Goal: Check status: Check status

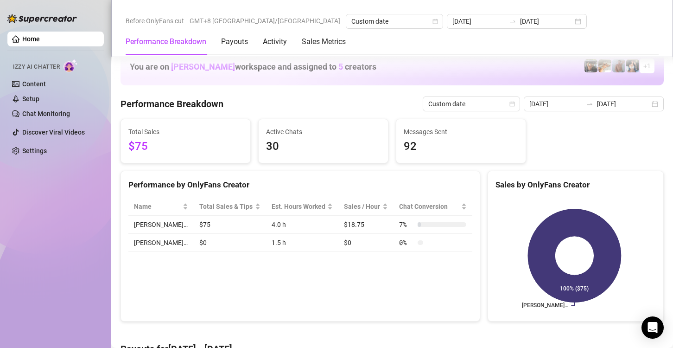
scroll to position [1143, 0]
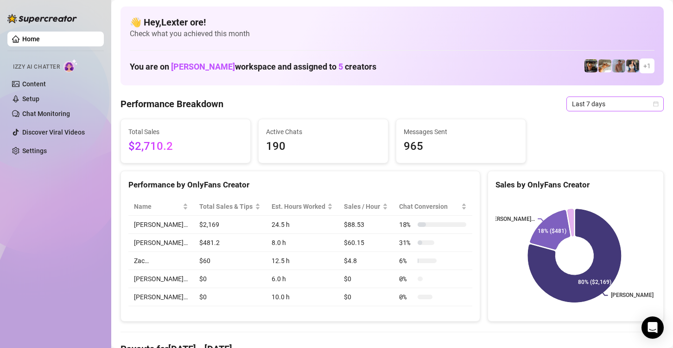
click at [654, 101] on icon "calendar" at bounding box center [656, 103] width 5 height 5
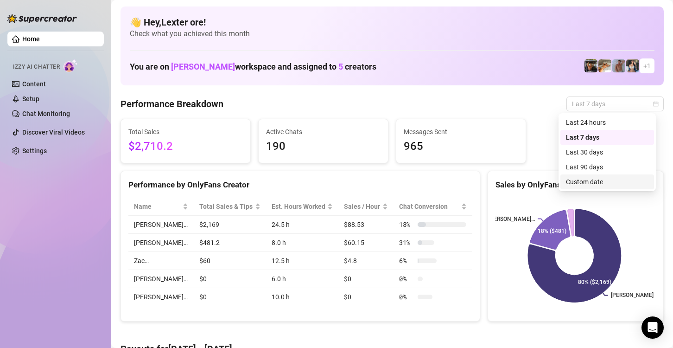
click at [614, 179] on div "Custom date" at bounding box center [607, 182] width 83 height 10
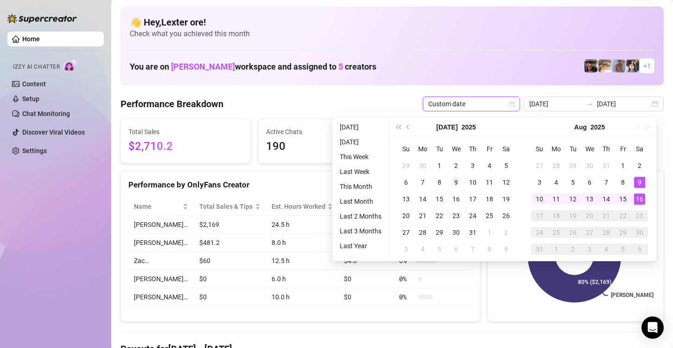
type input "[DATE]"
click at [643, 198] on div "16" at bounding box center [639, 198] width 11 height 11
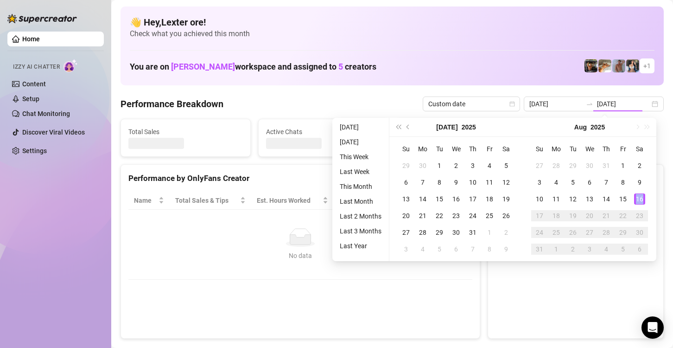
type input "[DATE]"
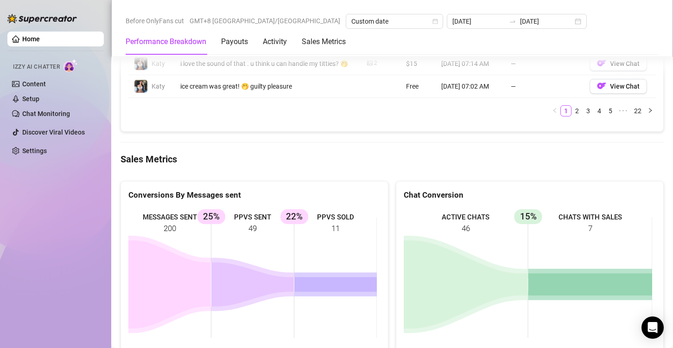
scroll to position [1113, 0]
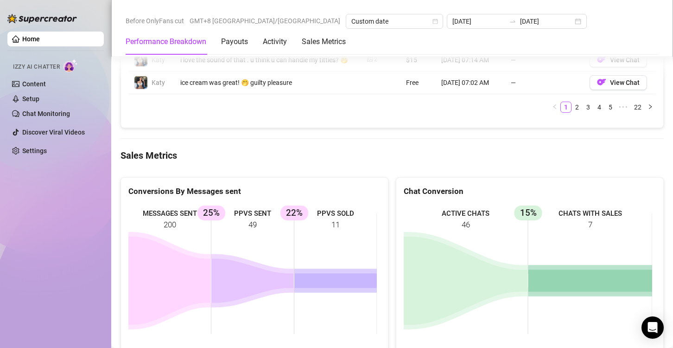
drag, startPoint x: 343, startPoint y: 215, endPoint x: 328, endPoint y: 216, distance: 14.8
click at [328, 216] on rect at bounding box center [252, 273] width 249 height 139
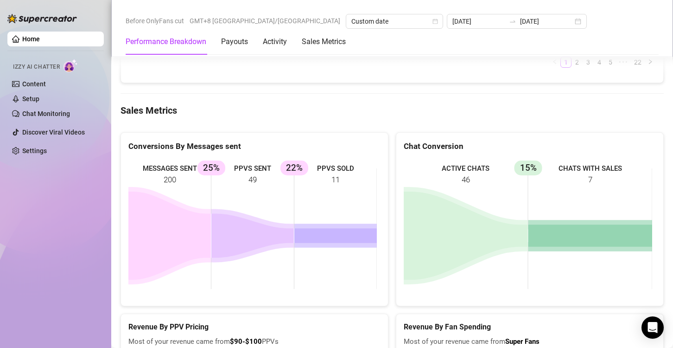
scroll to position [1159, 0]
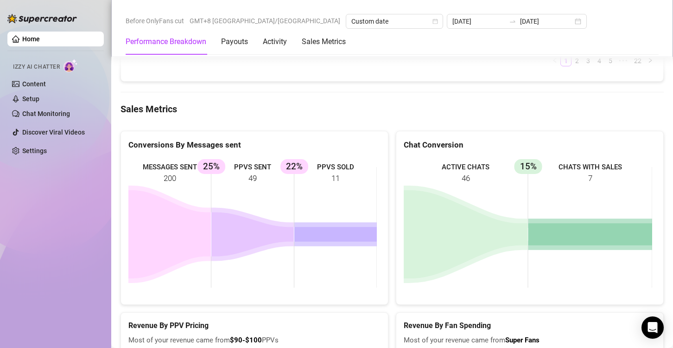
drag, startPoint x: 339, startPoint y: 174, endPoint x: 331, endPoint y: 174, distance: 8.4
click at [330, 174] on rect at bounding box center [252, 227] width 249 height 139
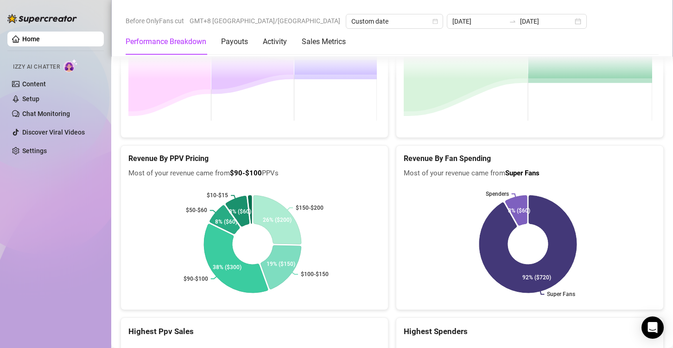
scroll to position [1489, 0]
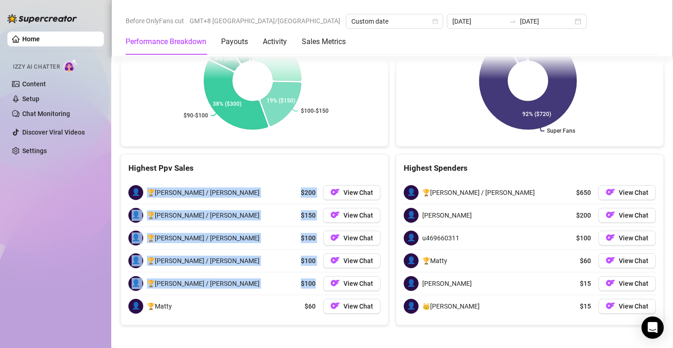
drag, startPoint x: 153, startPoint y: 190, endPoint x: 311, endPoint y: 294, distance: 189.4
click at [313, 280] on div "👤 🏆Chris / Gilly $200 View Chat 👤 🏆Chris / Gilly $150 View Chat 👤 🏆Chris / Gill…" at bounding box center [254, 249] width 252 height 136
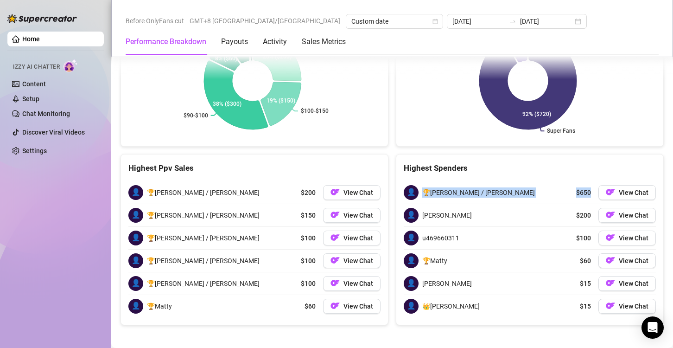
drag, startPoint x: 421, startPoint y: 189, endPoint x: 585, endPoint y: 189, distance: 164.1
click at [585, 189] on div "👤 🏆Chris / Gilly $650 View Chat" at bounding box center [530, 192] width 252 height 22
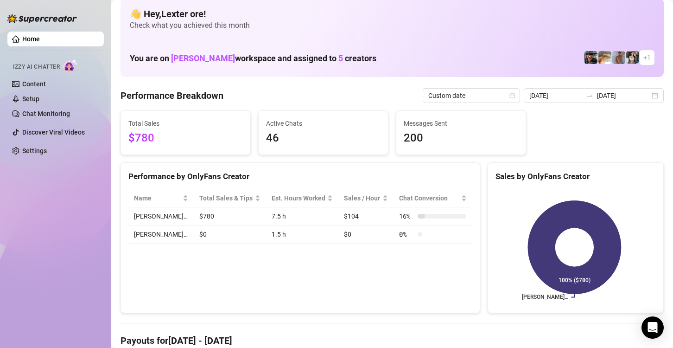
scroll to position [0, 0]
